Goal: Task Accomplishment & Management: Use online tool/utility

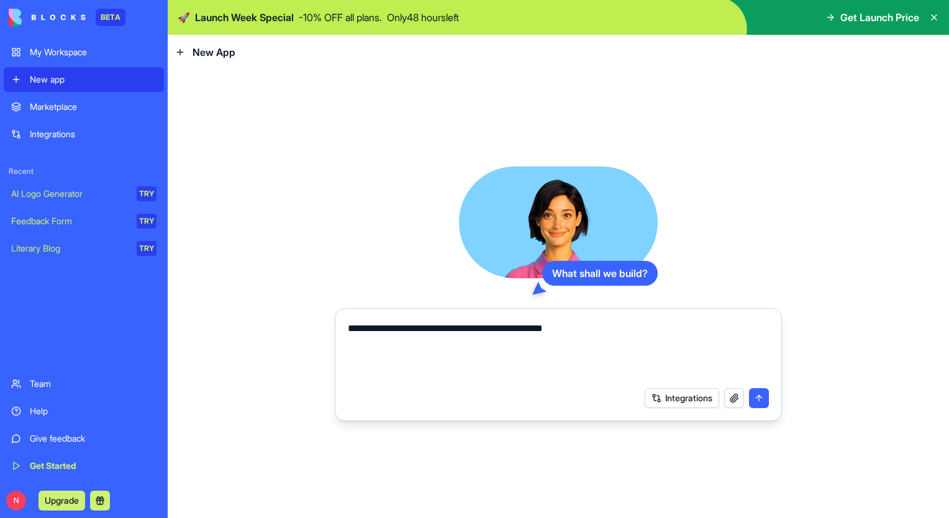
type textarea "**********"
click at [759, 398] on button "submit" at bounding box center [759, 398] width 20 height 20
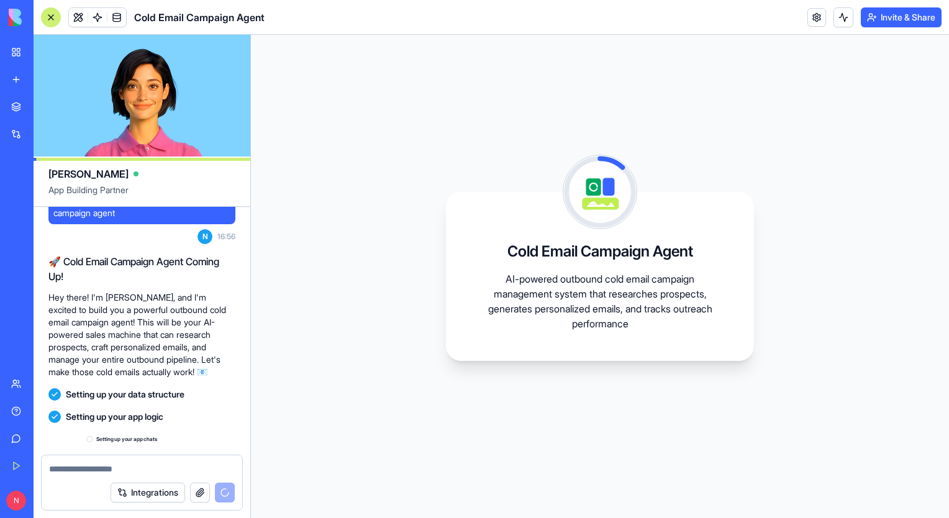
scroll to position [159, 0]
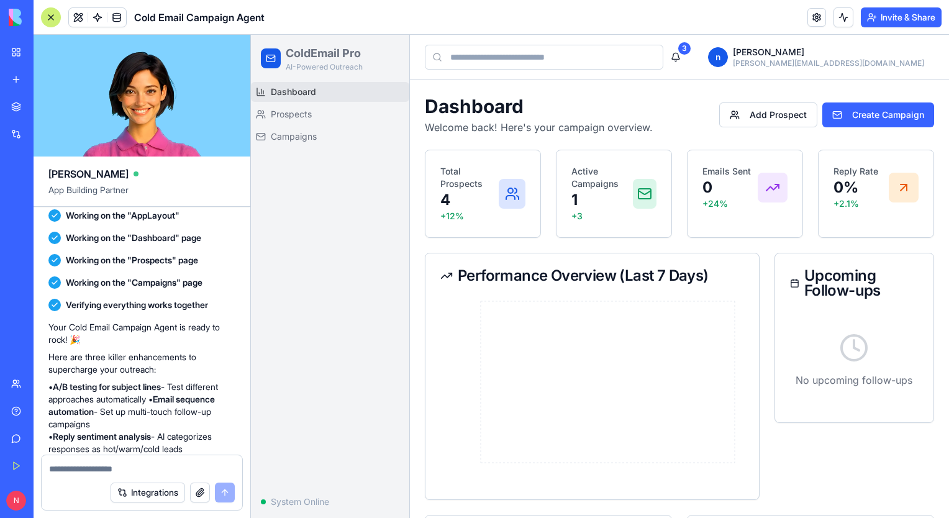
scroll to position [355, 0]
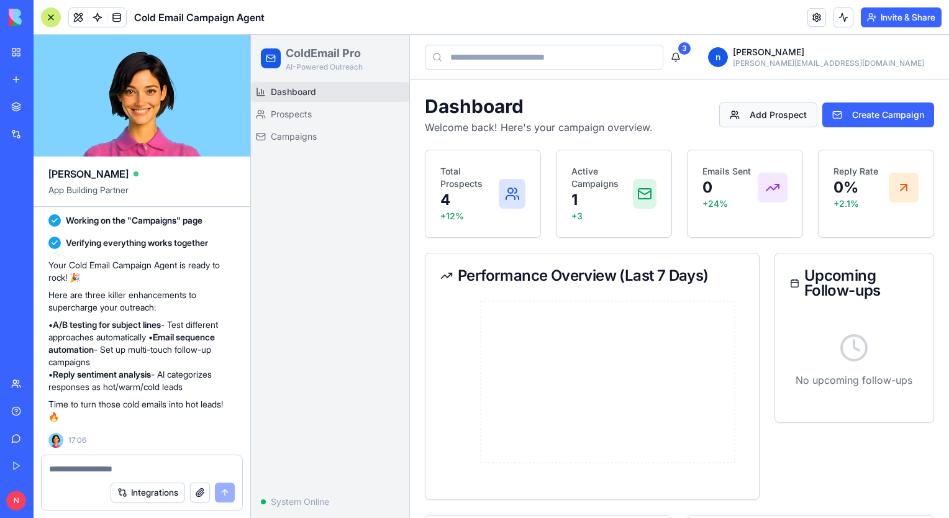
click at [762, 110] on button "Add Prospect" at bounding box center [768, 114] width 98 height 25
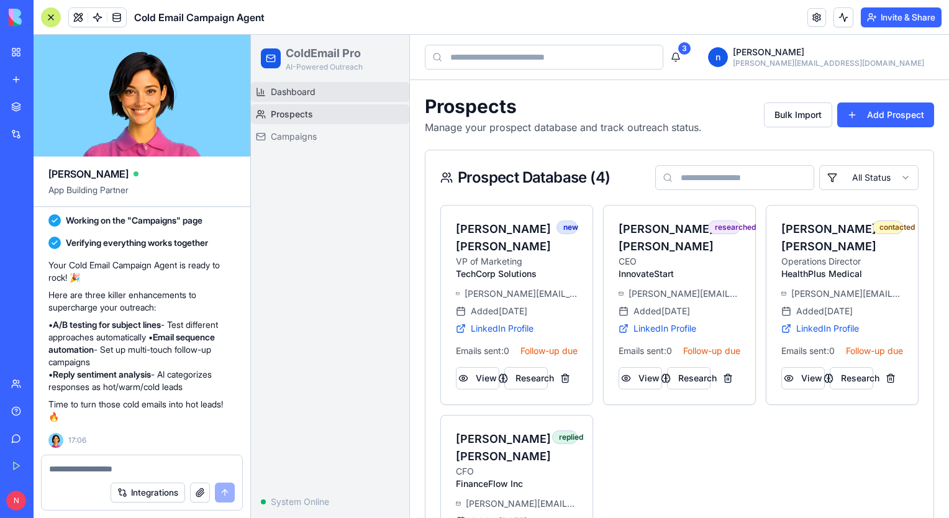
click at [319, 97] on link "Dashboard" at bounding box center [330, 92] width 158 height 20
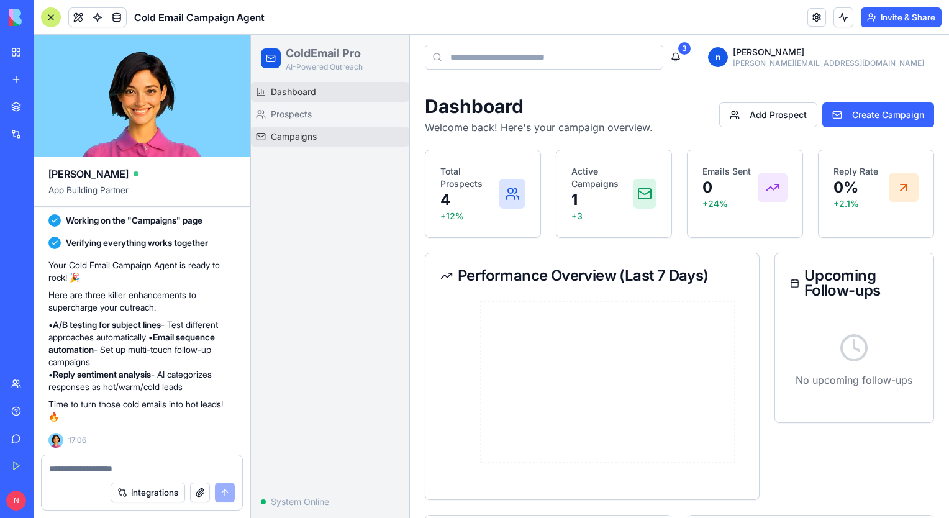
click at [307, 144] on link "Campaigns" at bounding box center [330, 137] width 158 height 20
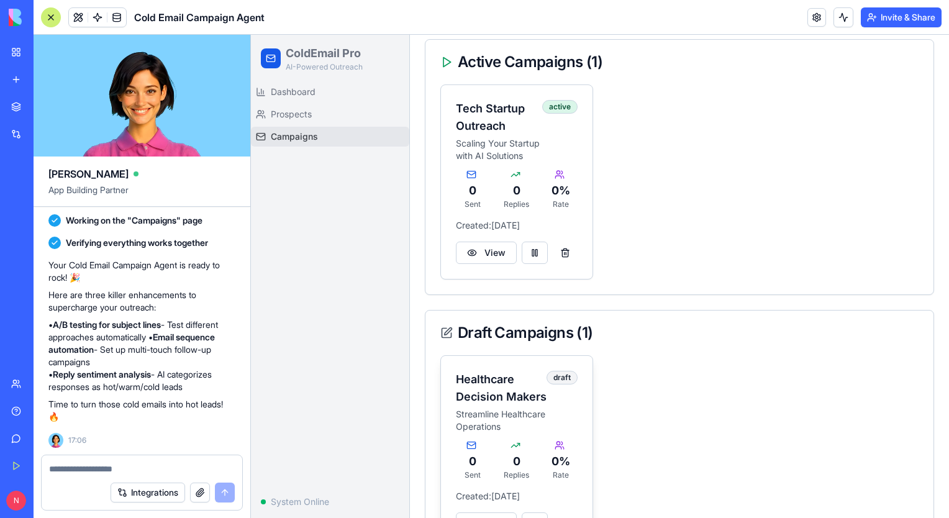
scroll to position [309, 0]
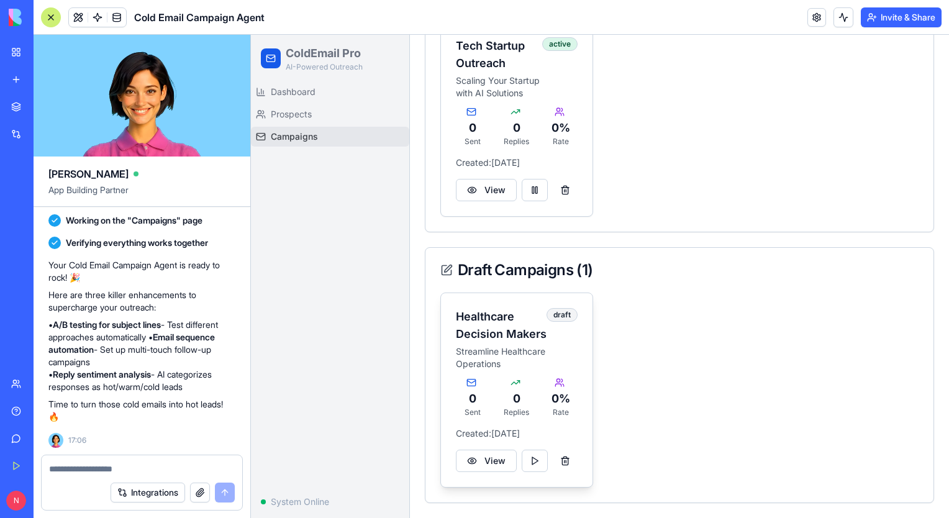
click at [499, 335] on h3 "Healthcare Decision Makers" at bounding box center [501, 325] width 91 height 35
click at [496, 459] on button "View" at bounding box center [486, 460] width 61 height 22
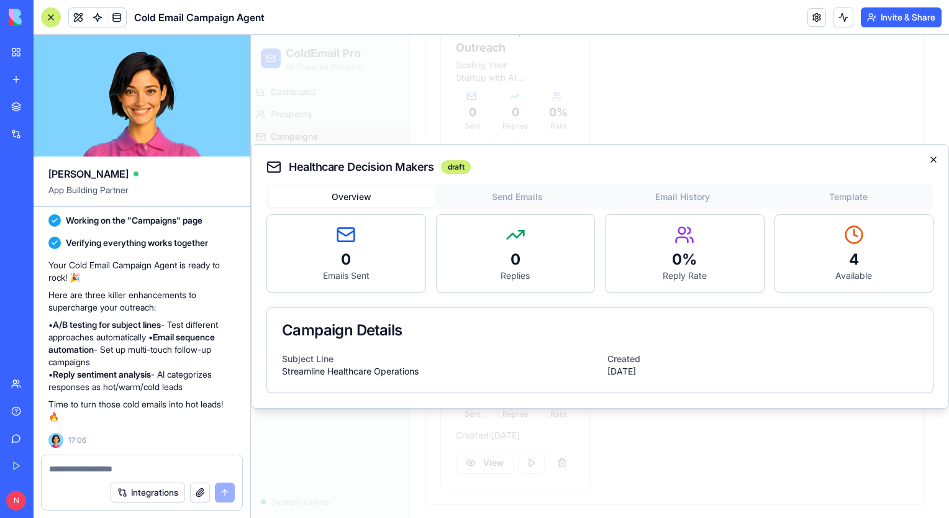
click at [934, 160] on icon "button" at bounding box center [933, 160] width 10 height 10
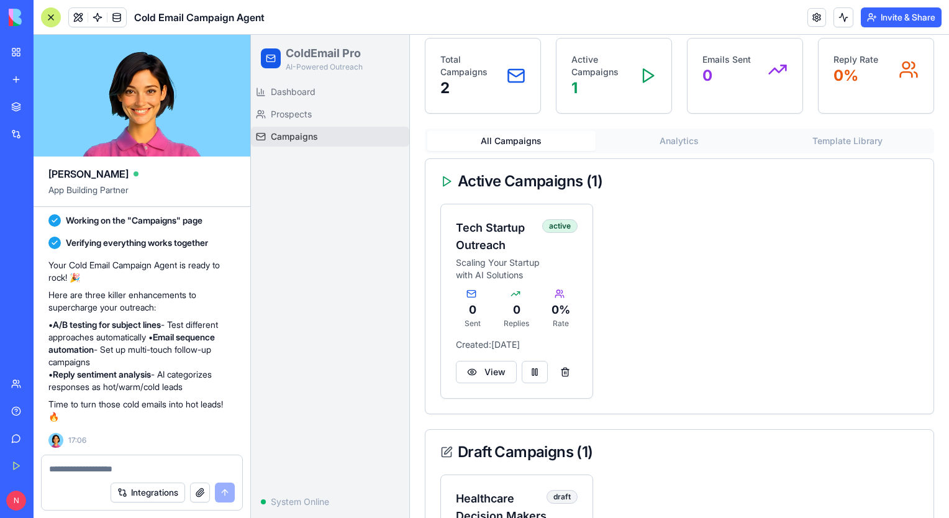
scroll to position [0, 0]
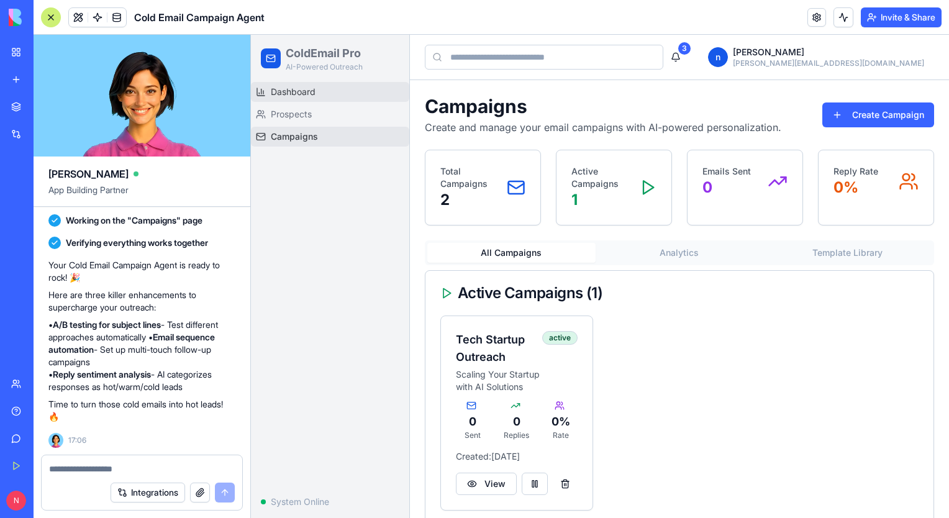
click at [294, 95] on span "Dashboard" at bounding box center [293, 92] width 45 height 12
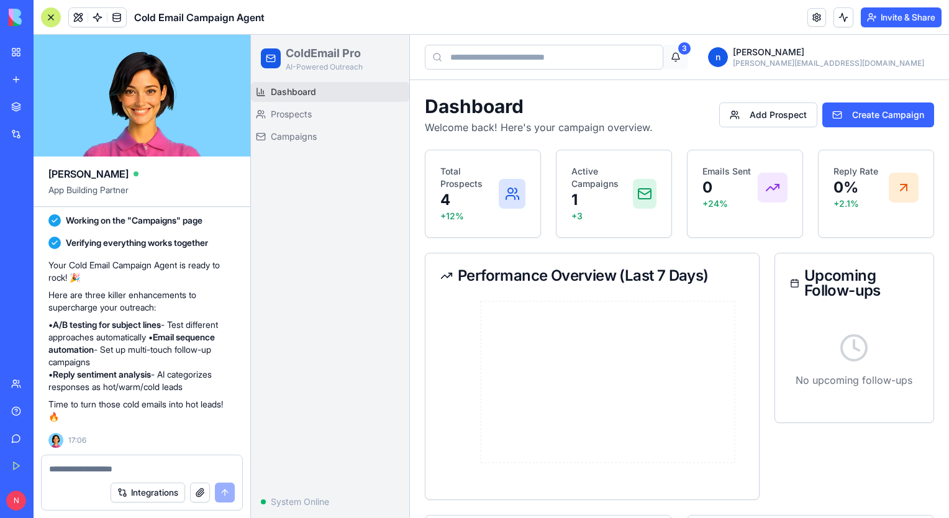
click at [688, 47] on button "3" at bounding box center [675, 57] width 25 height 25
click at [690, 52] on div "3" at bounding box center [684, 48] width 12 height 12
click at [739, 109] on button "Add Prospect" at bounding box center [768, 114] width 98 height 25
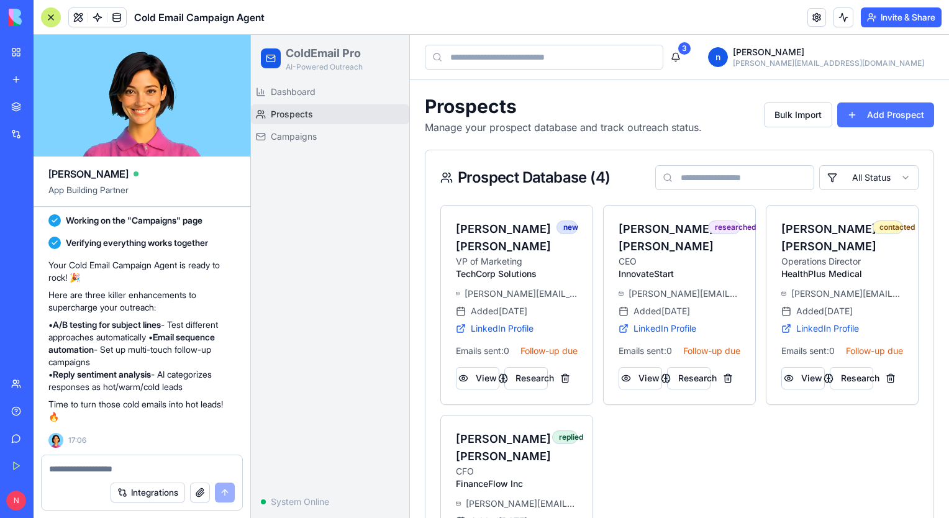
click at [849, 118] on button "Add Prospect" at bounding box center [885, 114] width 97 height 25
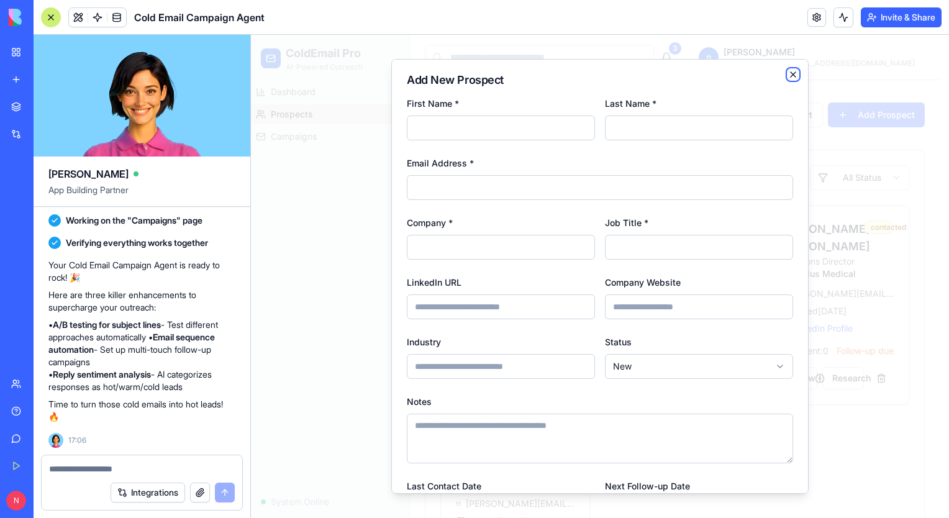
click at [788, 77] on icon "button" at bounding box center [793, 75] width 10 height 10
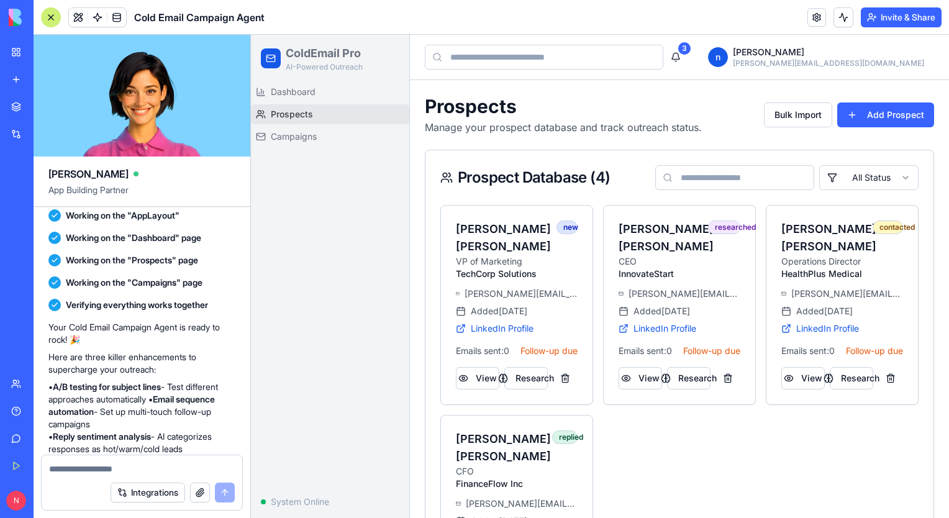
scroll to position [355, 0]
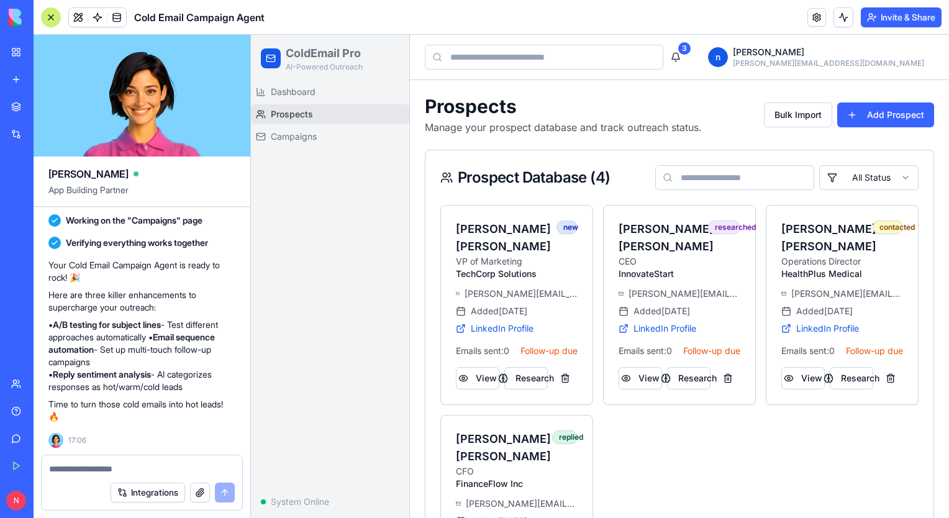
click at [164, 498] on button "Integrations" at bounding box center [148, 492] width 74 height 20
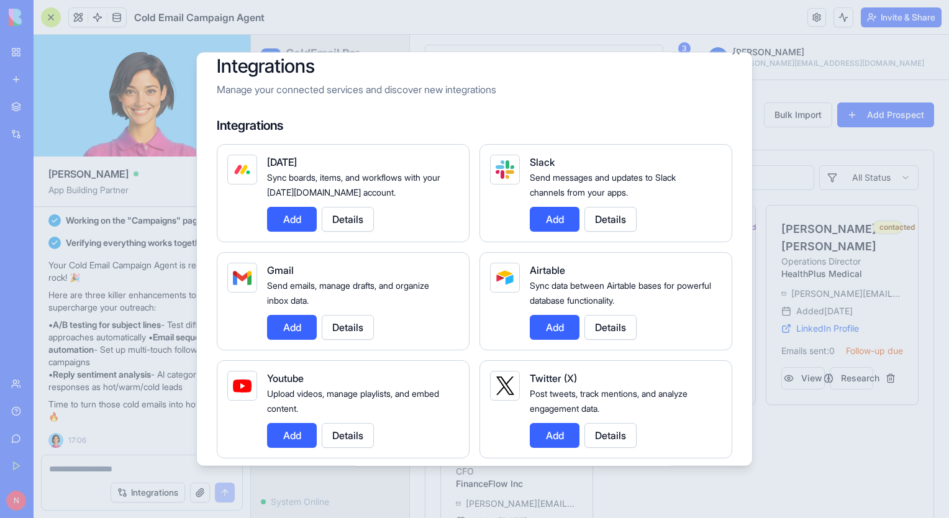
scroll to position [0, 0]
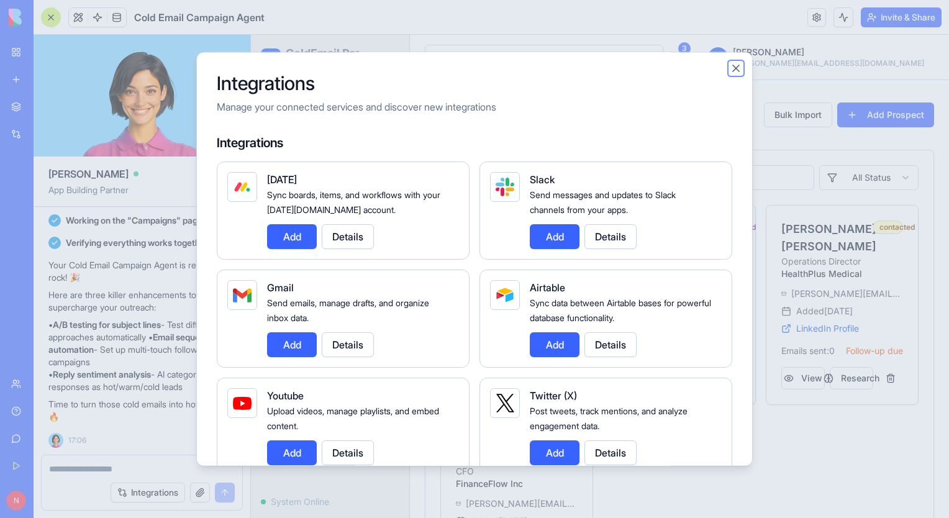
click at [741, 72] on button "Close" at bounding box center [735, 68] width 12 height 12
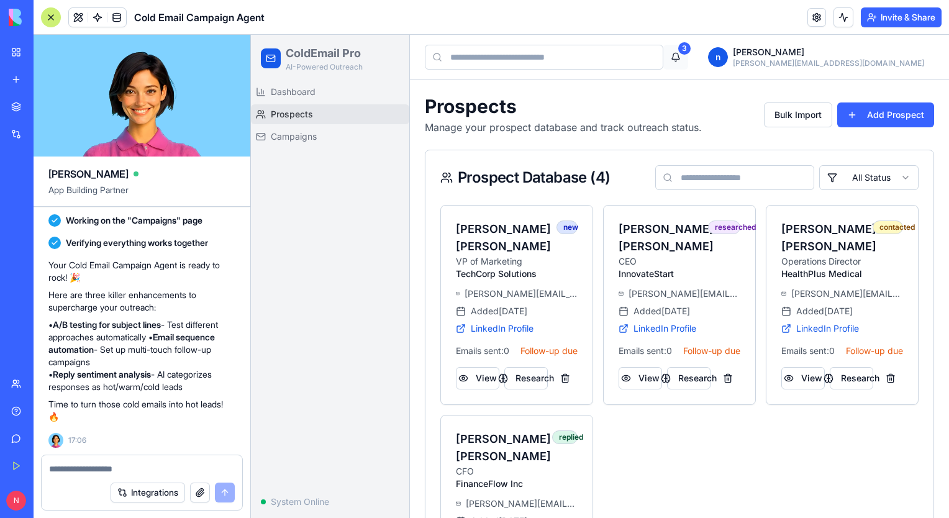
click at [688, 58] on button "3" at bounding box center [675, 57] width 25 height 25
